Goal: Subscribe to service/newsletter

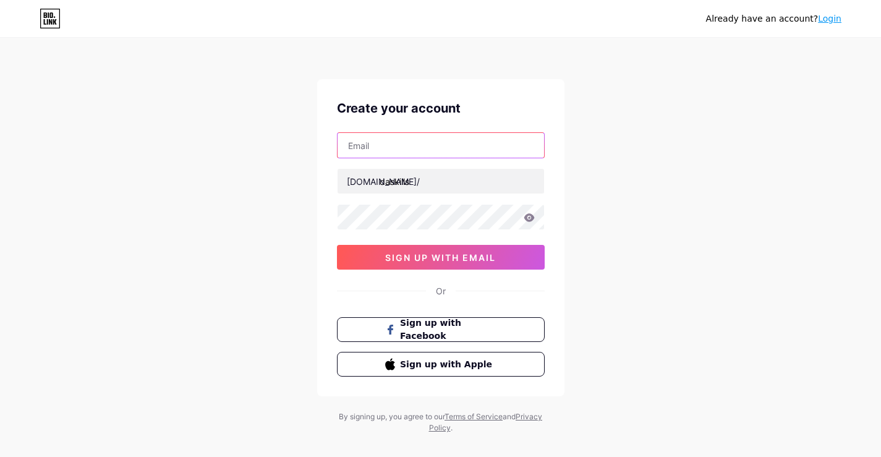
click at [450, 133] on input "text" at bounding box center [441, 145] width 207 height 25
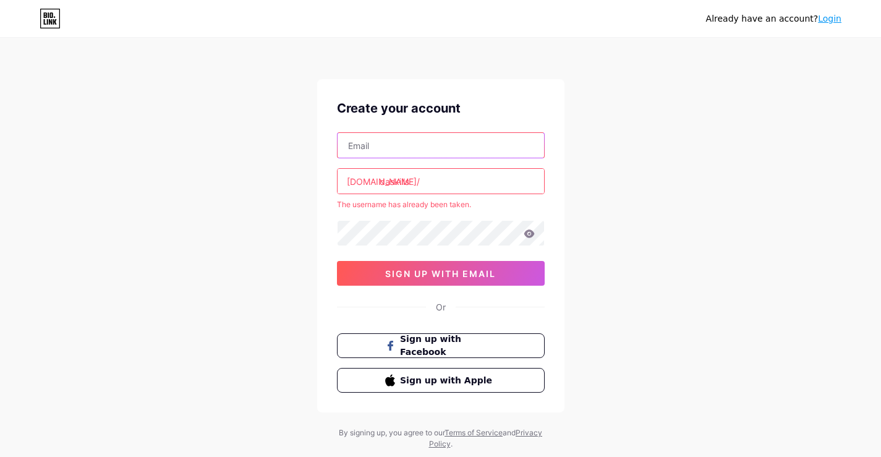
paste input "[EMAIL_ADDRESS][DOMAIN_NAME]"
type input "[EMAIL_ADDRESS][DOMAIN_NAME]"
click at [829, 18] on link "Login" at bounding box center [829, 19] width 23 height 10
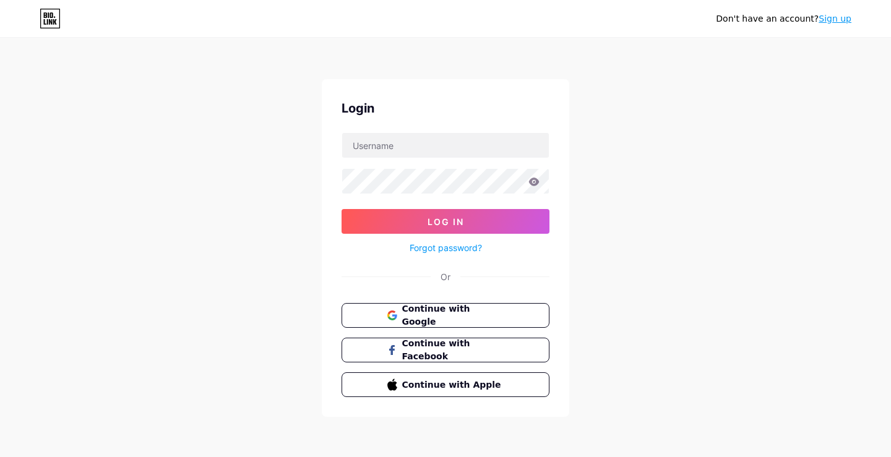
click at [528, 182] on icon at bounding box center [533, 181] width 11 height 9
click at [534, 182] on icon at bounding box center [534, 181] width 11 height 8
click at [377, 144] on input "text" at bounding box center [445, 145] width 207 height 25
paste input "daskills"
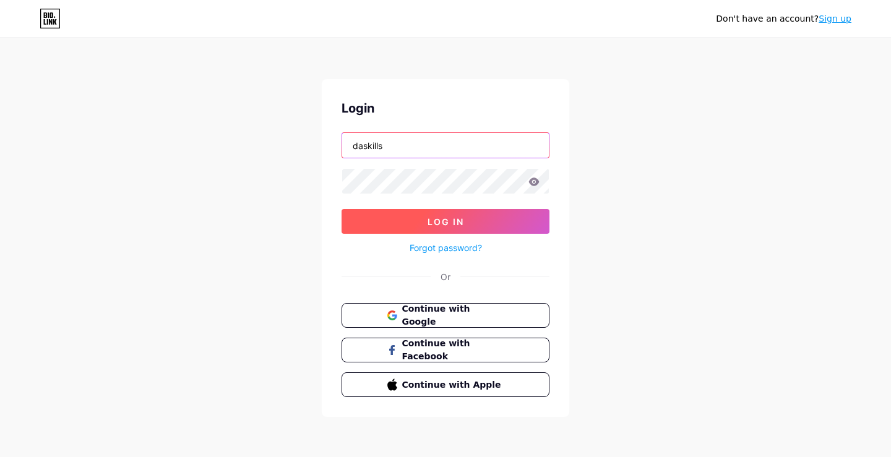
type input "daskills"
click at [495, 227] on button "Log In" at bounding box center [445, 221] width 208 height 25
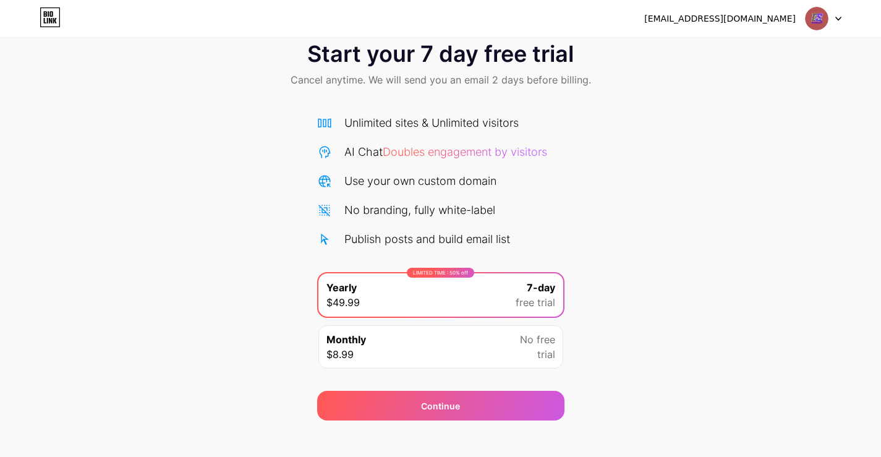
scroll to position [41, 0]
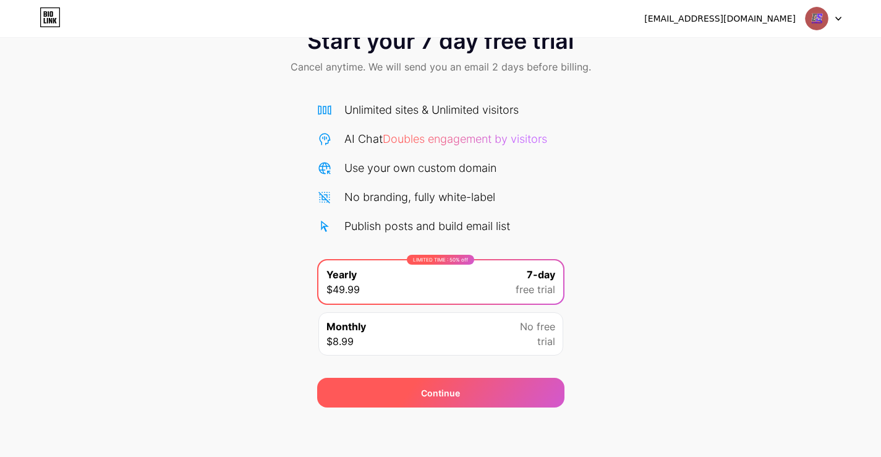
click at [421, 398] on div "Continue" at bounding box center [440, 393] width 247 height 30
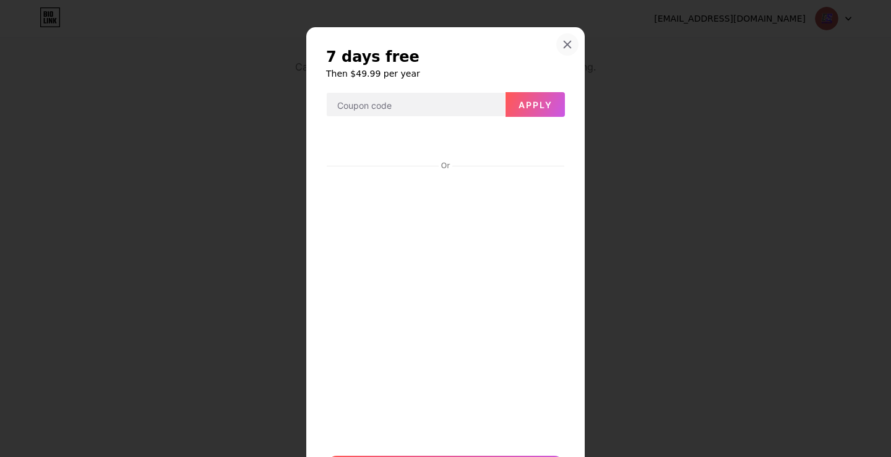
click at [568, 47] on div at bounding box center [567, 44] width 22 height 22
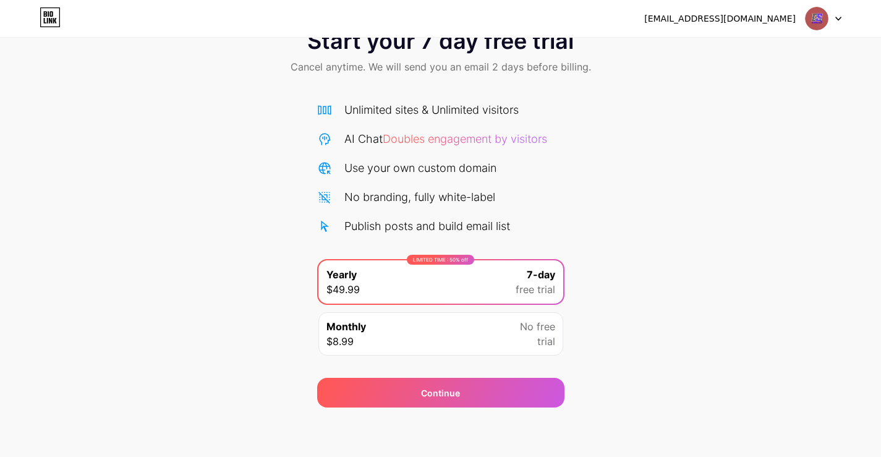
click at [824, 19] on img at bounding box center [816, 18] width 23 height 23
click at [844, 15] on div "skylardaskills@gmail.com Logout" at bounding box center [440, 18] width 881 height 22
click at [832, 17] on div at bounding box center [824, 18] width 36 height 22
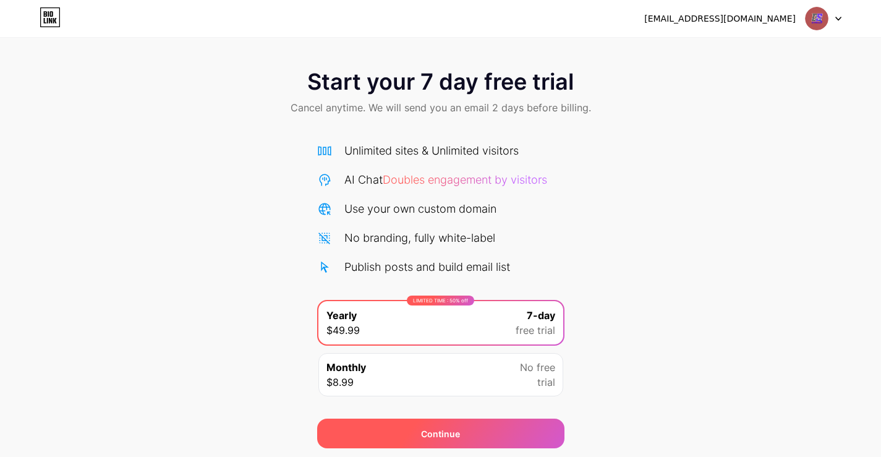
click at [448, 438] on span "Continue" at bounding box center [440, 433] width 39 height 13
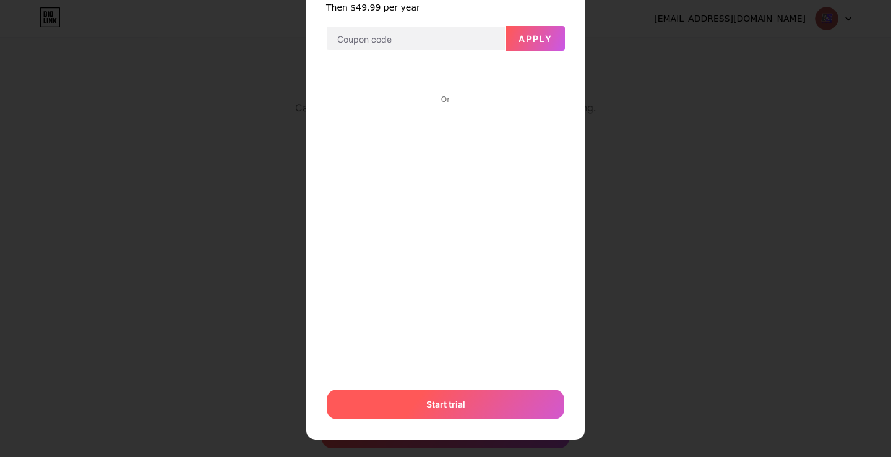
scroll to position [76, 0]
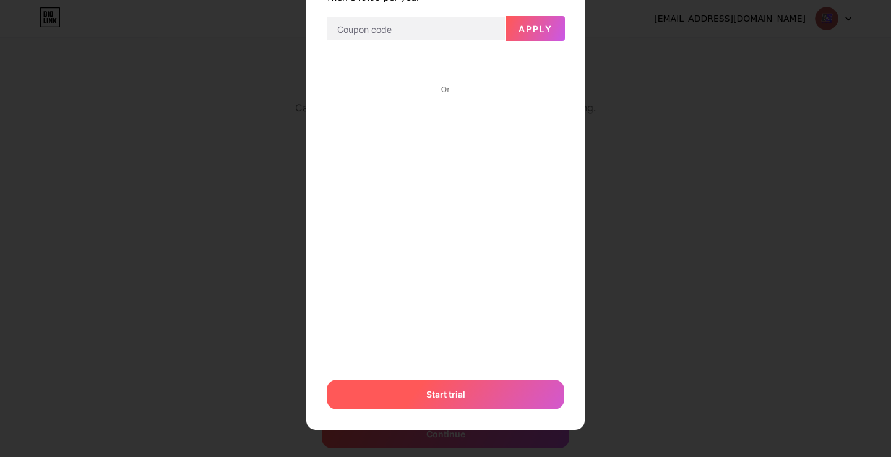
click at [452, 399] on span "Start trial" at bounding box center [445, 394] width 39 height 13
click at [452, 399] on div "Start trial" at bounding box center [445, 395] width 237 height 30
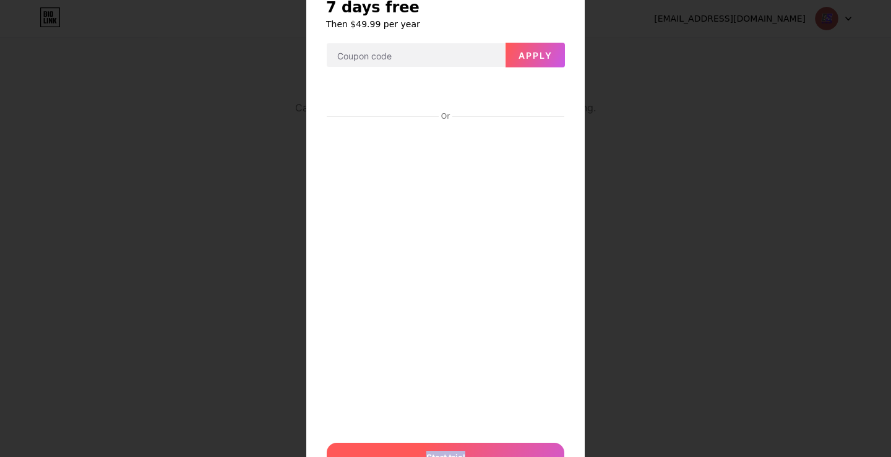
scroll to position [0, 0]
